Goal: Information Seeking & Learning: Learn about a topic

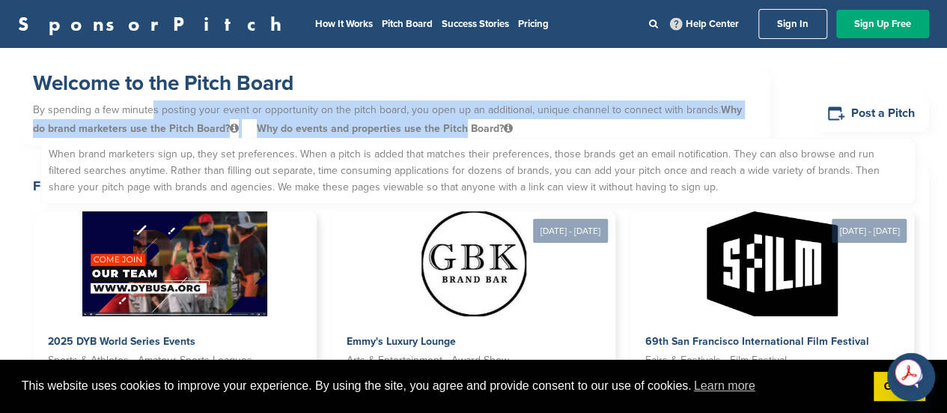
drag, startPoint x: 150, startPoint y: 112, endPoint x: 441, endPoint y: 124, distance: 291.6
click at [441, 124] on p "By spending a few minutes posting your event or opportunity on the pitch board,…" at bounding box center [394, 119] width 723 height 45
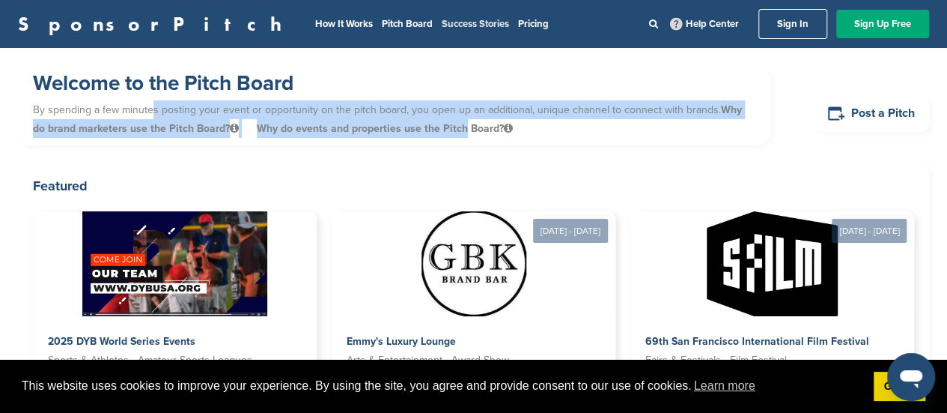
click at [442, 25] on link "Success Stories" at bounding box center [475, 24] width 67 height 12
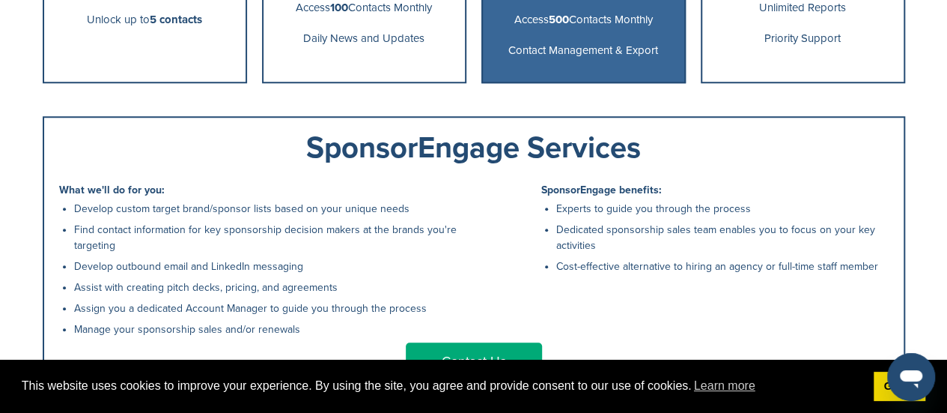
scroll to position [674, 0]
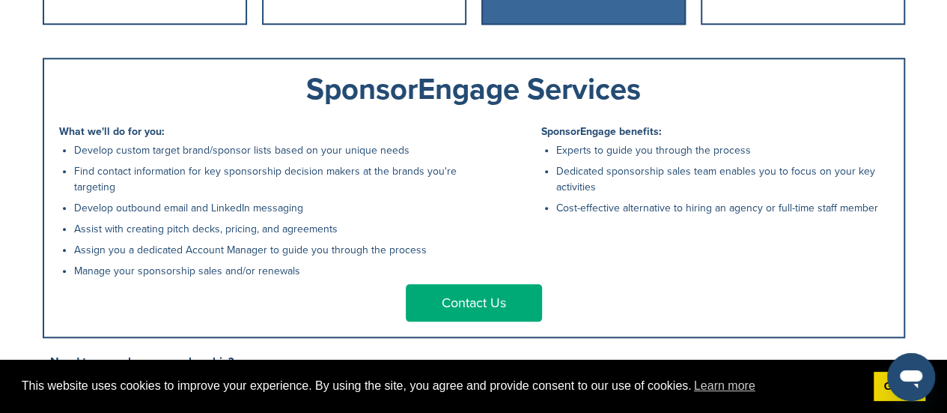
drag, startPoint x: 86, startPoint y: 158, endPoint x: 327, endPoint y: 287, distance: 272.7
click at [327, 284] on div "What we'll do for you: Develop custom target brand/sponsor lists based on your …" at bounding box center [262, 205] width 407 height 157
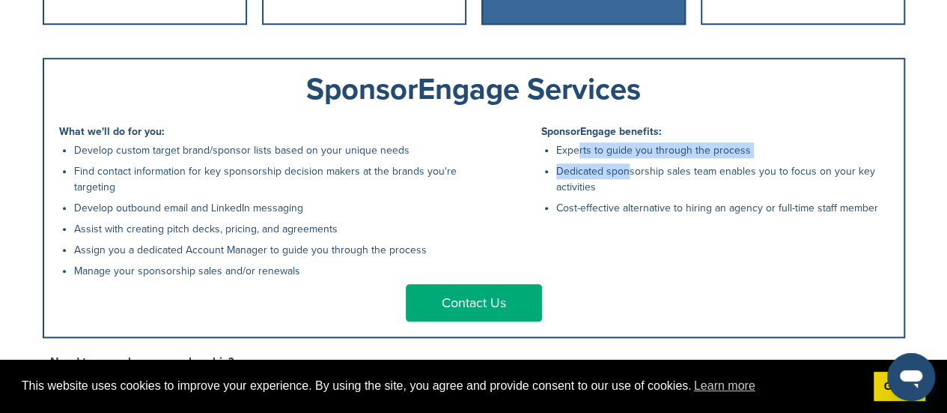
drag, startPoint x: 575, startPoint y: 160, endPoint x: 622, endPoint y: 183, distance: 52.3
click at [622, 183] on ul "Experts to guide you through the process Dedicated sponsorship sales team enabl…" at bounding box center [722, 178] width 332 height 73
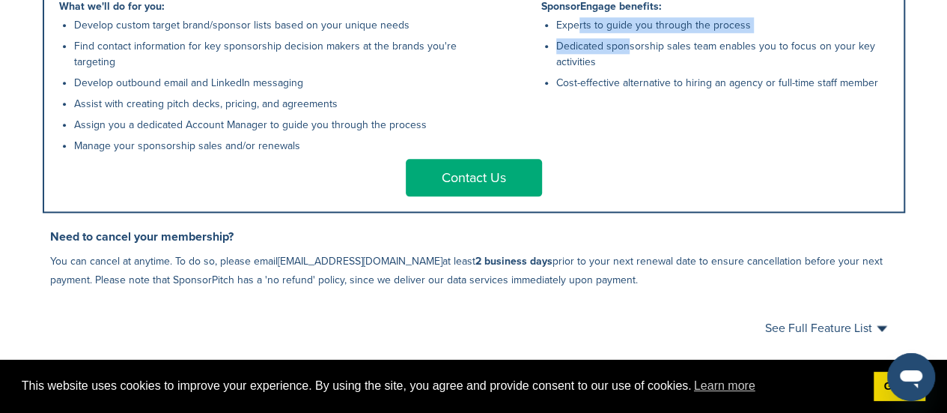
scroll to position [974, 0]
